Goal: Transaction & Acquisition: Purchase product/service

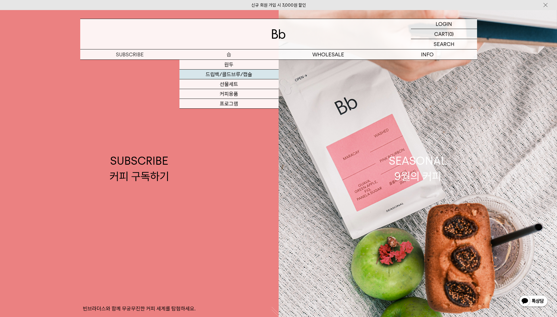
click at [227, 76] on link "드립백/콜드브루/캡슐" at bounding box center [228, 75] width 99 height 10
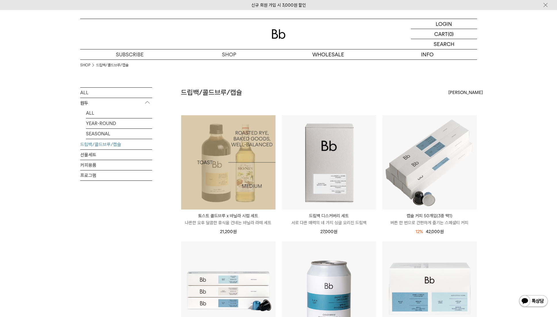
click at [221, 201] on img at bounding box center [228, 162] width 94 height 94
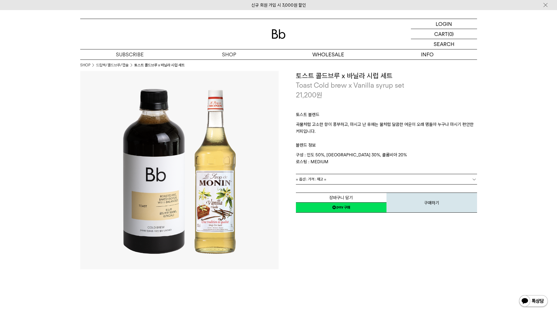
click at [312, 172] on div "토스트 블렌드 곡물처럼 고소한 향이 풍부하고, 마시고 난 후에는 꿀처럼 달콤한 여운이 오래 맴돌아 누구나 마시기 편안한 커피입니다. 블렌드 정…" at bounding box center [386, 137] width 181 height 74
